Goal: Task Accomplishment & Management: Manage account settings

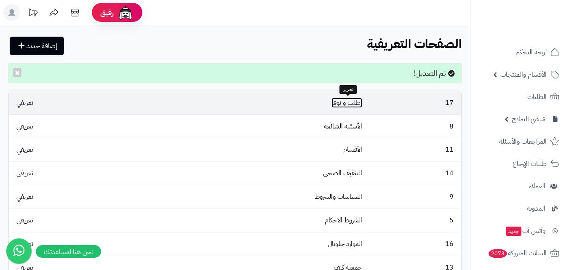
click at [358, 103] on link "اطلب و نوفر" at bounding box center [347, 103] width 31 height 10
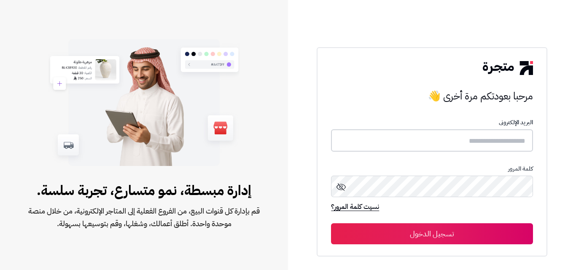
type input "**********"
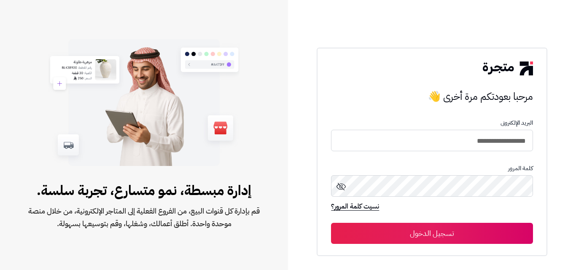
click at [456, 238] on button "تسجيل الدخول" at bounding box center [431, 233] width 201 height 21
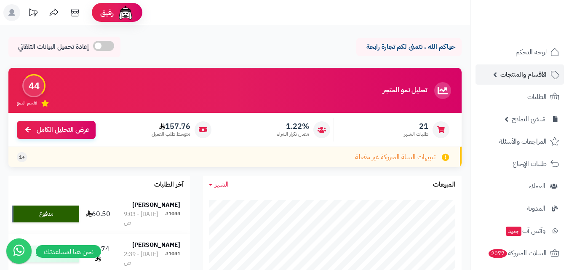
click at [512, 78] on span "الأقسام والمنتجات" at bounding box center [524, 75] width 46 height 12
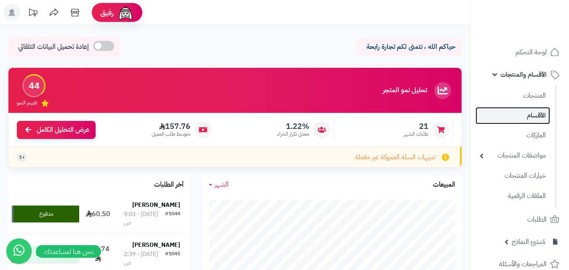
click at [513, 116] on link "الأقسام" at bounding box center [513, 115] width 75 height 17
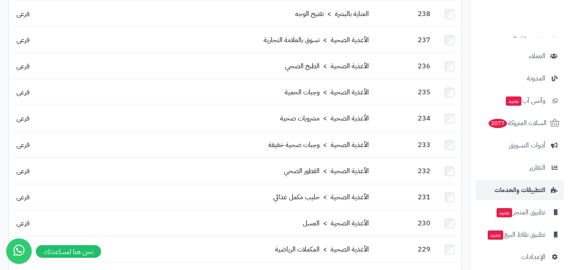
scroll to position [260, 0]
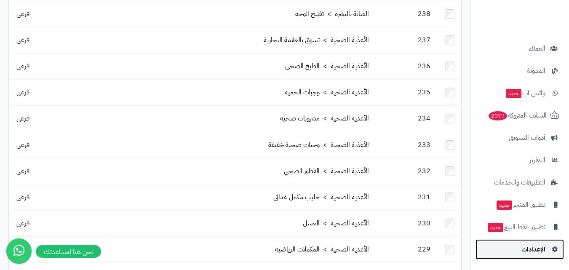
click at [549, 251] on link "الإعدادات" at bounding box center [520, 249] width 88 height 20
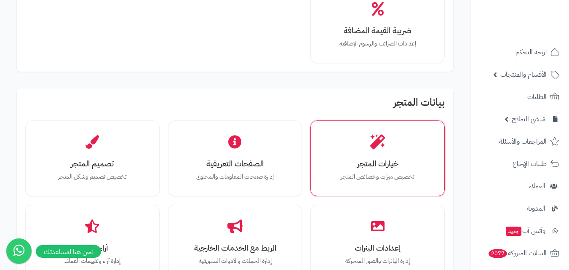
scroll to position [197, 0]
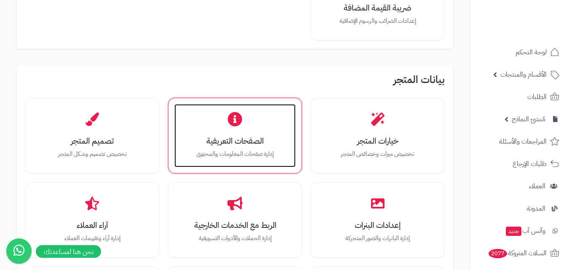
click at [252, 151] on p "إدارة صفحات المعلومات والمحتوى" at bounding box center [235, 154] width 105 height 9
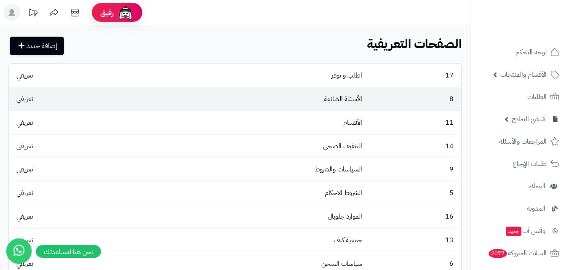
click at [283, 97] on td "الأسئلة الشائعة" at bounding box center [252, 99] width 227 height 23
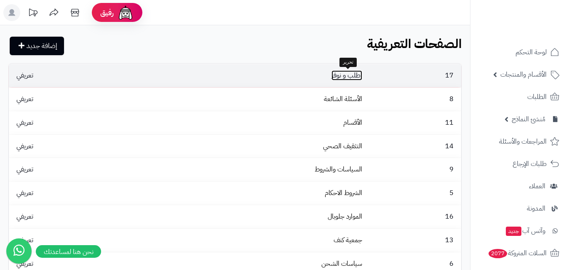
click at [344, 73] on link "اطلب و نوفر" at bounding box center [347, 75] width 31 height 10
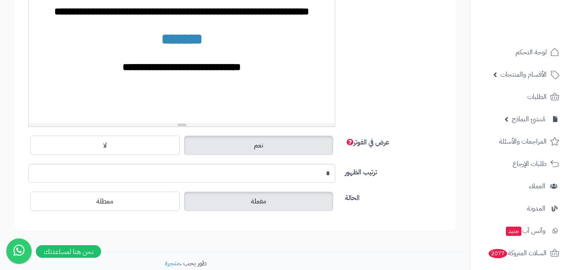
scroll to position [140, 0]
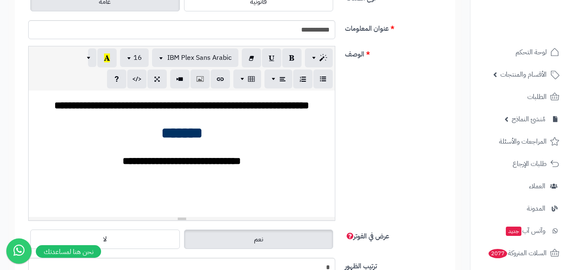
click at [188, 136] on span "*******" at bounding box center [181, 133] width 41 height 15
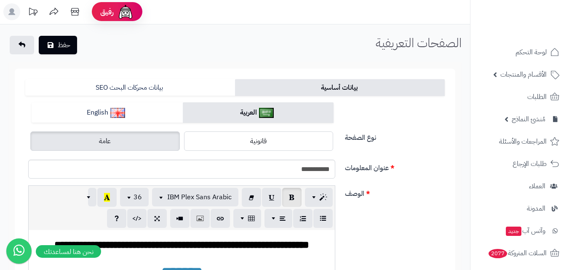
scroll to position [0, 0]
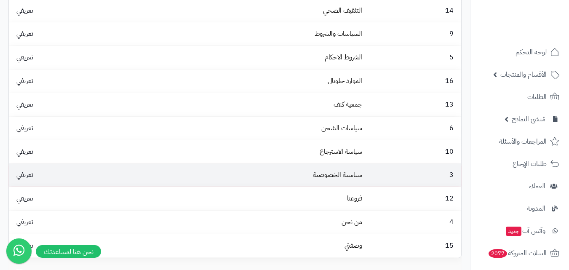
scroll to position [81, 0]
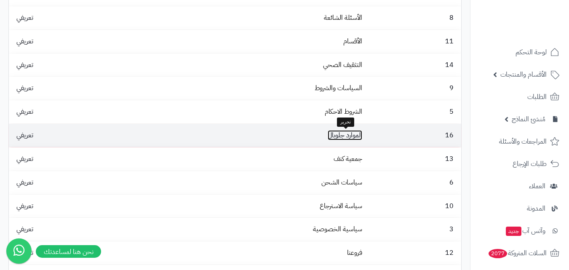
click at [354, 137] on link "الموارد جلوبال" at bounding box center [345, 135] width 35 height 10
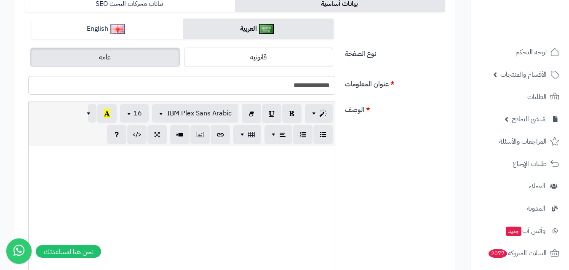
scroll to position [57, 0]
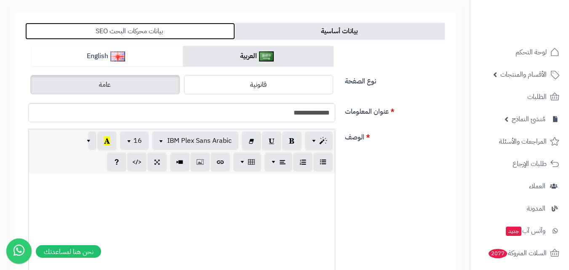
click at [154, 32] on link "بيانات محركات البحث SEO" at bounding box center [130, 31] width 210 height 17
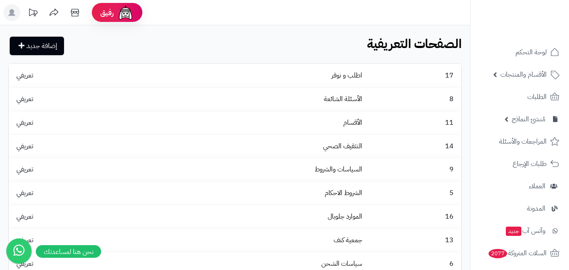
scroll to position [81, 0]
